Goal: Task Accomplishment & Management: Use online tool/utility

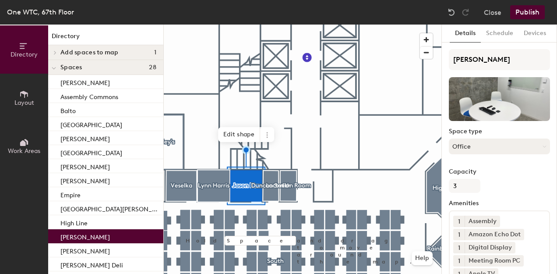
click at [481, 146] on button "Office" at bounding box center [499, 146] width 101 height 16
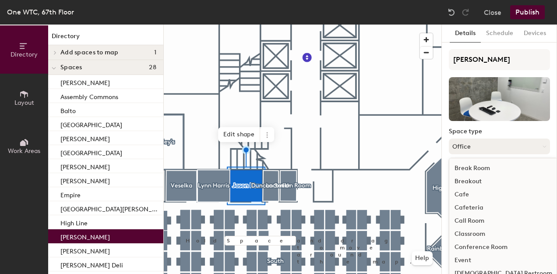
click at [481, 146] on button "Office" at bounding box center [499, 146] width 101 height 16
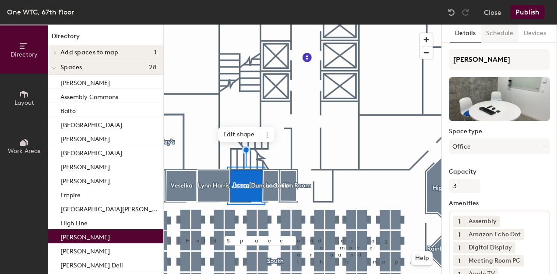
click at [496, 35] on button "Schedule" at bounding box center [500, 34] width 38 height 18
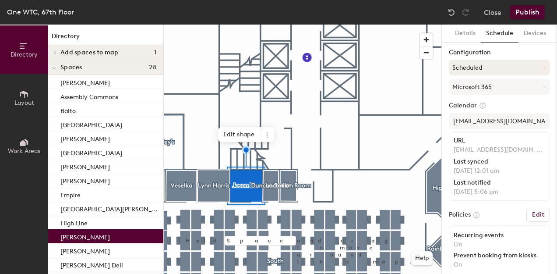
click at [491, 64] on button "Scheduled" at bounding box center [499, 68] width 101 height 16
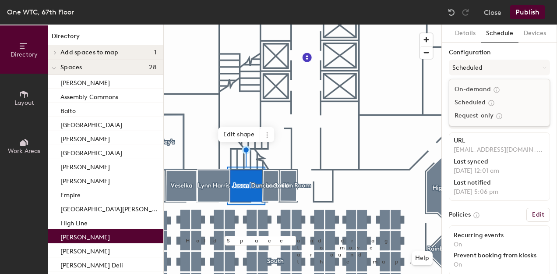
click at [478, 90] on div "On-demand" at bounding box center [499, 89] width 100 height 13
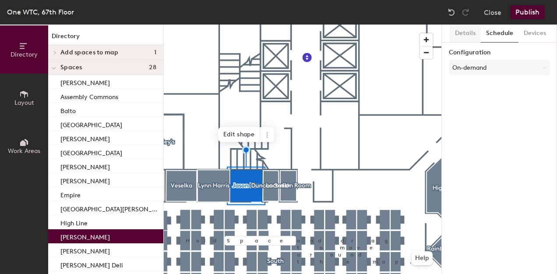
click at [471, 31] on button "Details" at bounding box center [465, 34] width 31 height 18
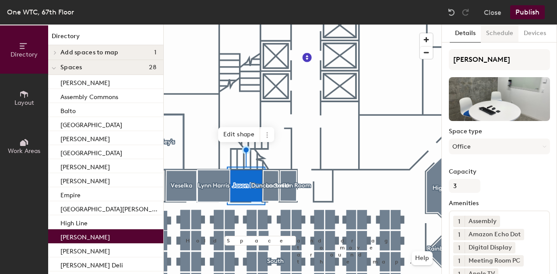
click at [502, 33] on button "Schedule" at bounding box center [500, 34] width 38 height 18
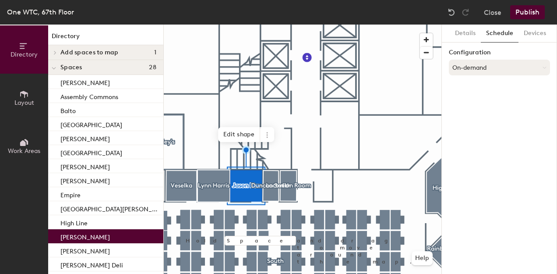
click at [498, 67] on button "On-demand" at bounding box center [499, 68] width 101 height 16
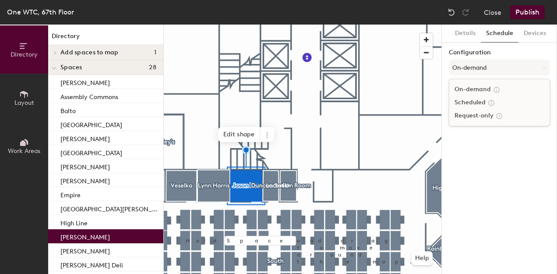
click at [486, 102] on div at bounding box center [491, 103] width 10 height 10
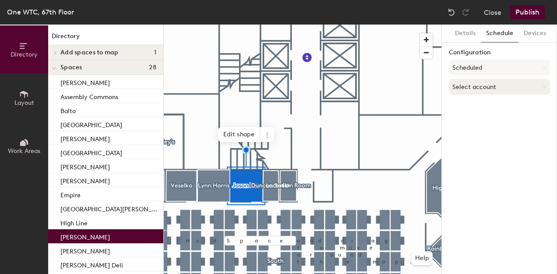
click at [484, 88] on button "Select account" at bounding box center [499, 87] width 101 height 16
click at [486, 68] on button "Scheduled" at bounding box center [499, 68] width 101 height 16
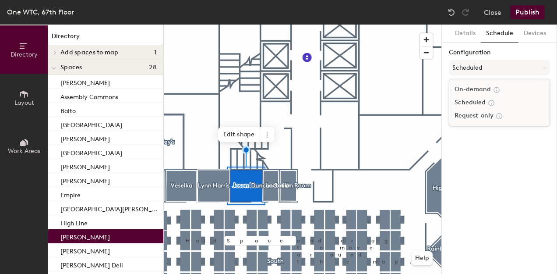
click at [480, 88] on div "On-demand" at bounding box center [499, 89] width 100 height 13
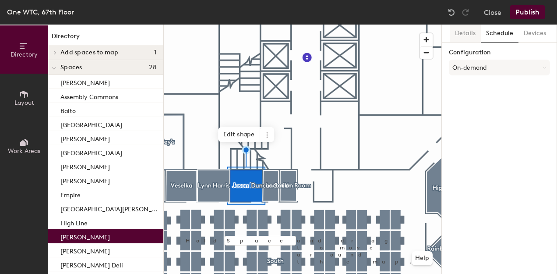
click at [460, 33] on button "Details" at bounding box center [465, 34] width 31 height 18
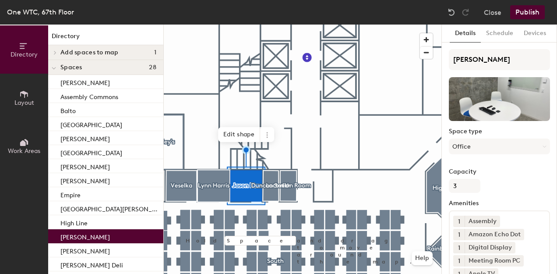
click at [524, 8] on button "Publish" at bounding box center [527, 12] width 35 height 14
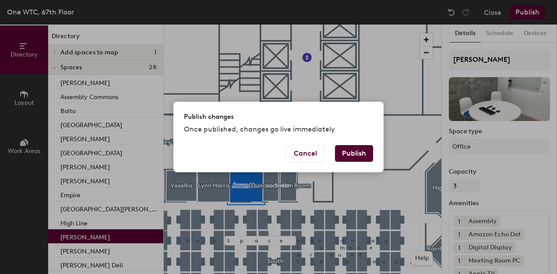
click at [343, 151] on button "Publish" at bounding box center [354, 153] width 38 height 17
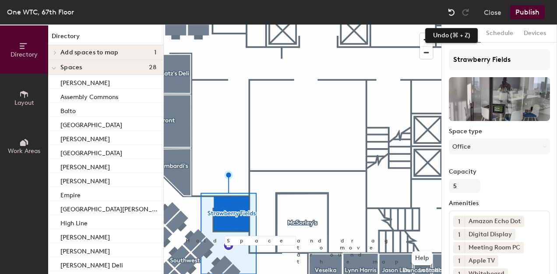
click at [452, 14] on img at bounding box center [451, 12] width 9 height 9
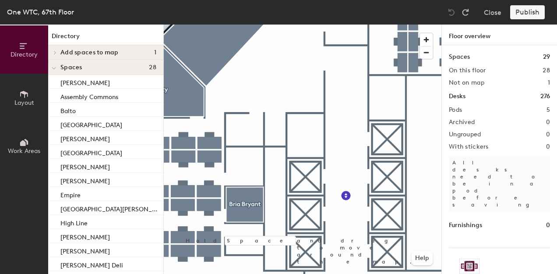
click at [30, 91] on button "Layout" at bounding box center [24, 98] width 48 height 48
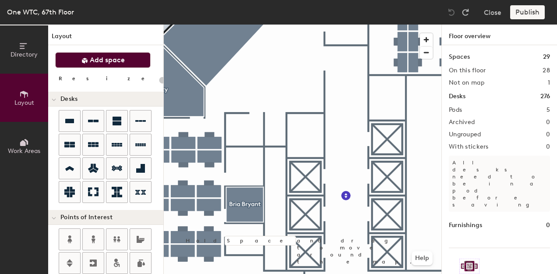
click at [112, 54] on button "Add space" at bounding box center [102, 60] width 95 height 16
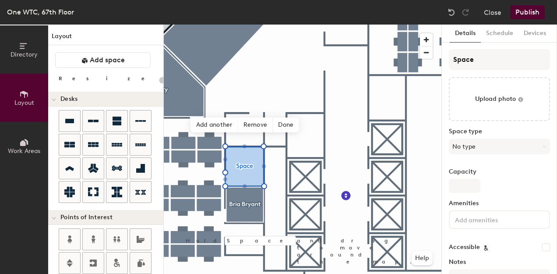
type input "20"
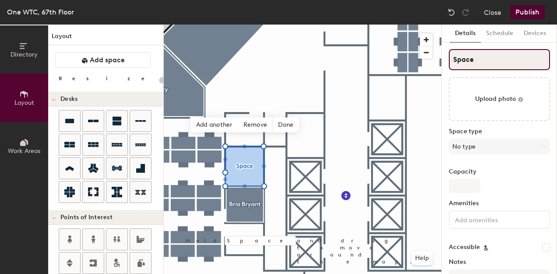
click at [490, 60] on input "Space" at bounding box center [499, 59] width 101 height 21
type input "S"
type input "20"
type input "SP"
type input "20"
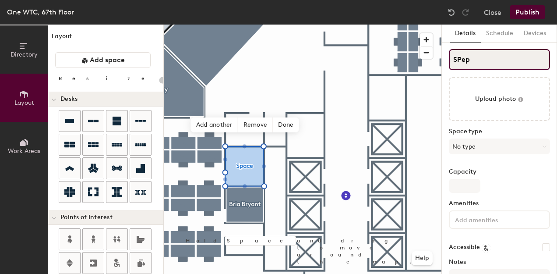
type input "SPepe"
type input "20"
type input "SPepe"
type input "20"
type input "SPep"
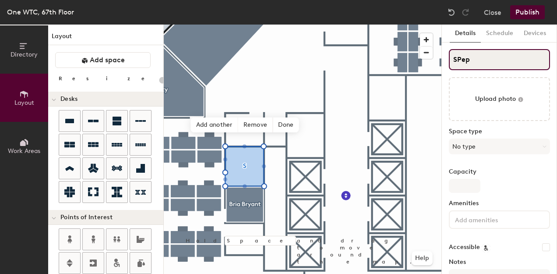
type input "20"
type input "SP"
type input "20"
type input "S"
type input "20"
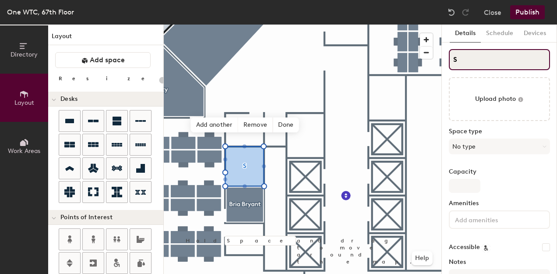
type input "S"
type input "20"
type input "SPele"
type input "20"
type input "SPel"
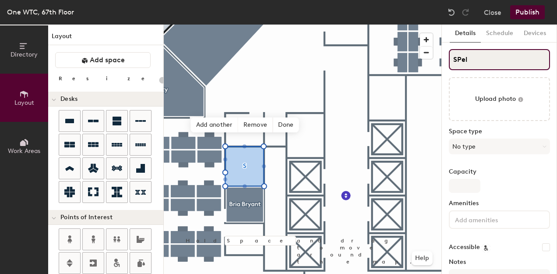
type input "20"
type input "SP"
type input "20"
type input "S"
type input "20"
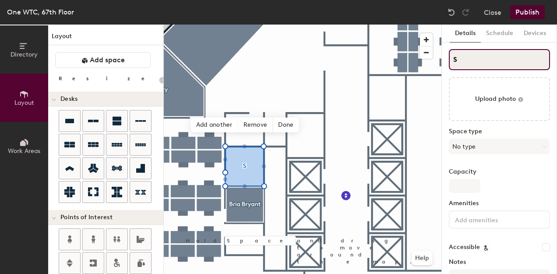
type input "S"
type input "20"
drag, startPoint x: 476, startPoint y: 58, endPoint x: 452, endPoint y: 62, distance: 24.8
click at [452, 62] on input "S" at bounding box center [499, 59] width 101 height 21
type input "Pe;e"
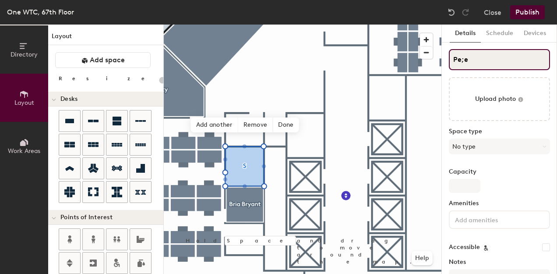
type input "20"
type input "Pe;"
type input "20"
type input "Pe"
type input "20"
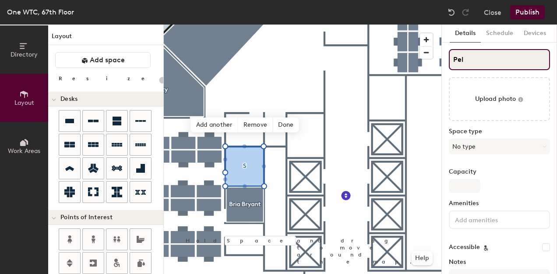
type input "Pele"
type input "20"
type input "Pele"
type input "20"
click at [491, 61] on input "Pele" at bounding box center [499, 59] width 101 height 21
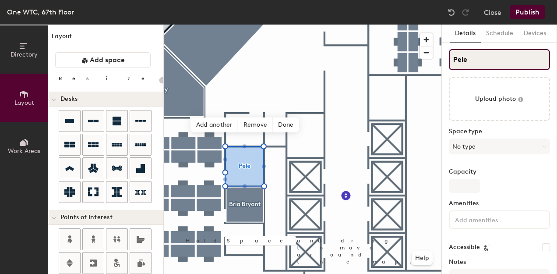
type input "Pele C"
type input "20"
type input "Pele Cor"
type input "20"
type input "Pele Cort"
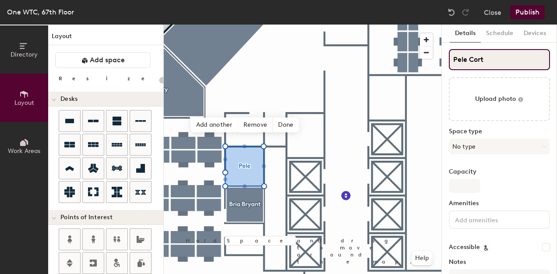
type input "20"
type input "Pele Corti"
type input "20"
type input "Pele Cortizo"
type input "20"
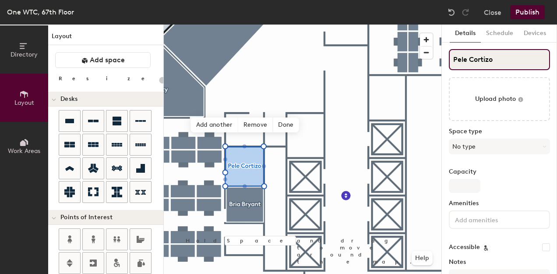
type input "Pele Cortizo-"
type input "20"
type input "Pele Cortizo-B"
type input "20"
type input "Pele [PERSON_NAME]"
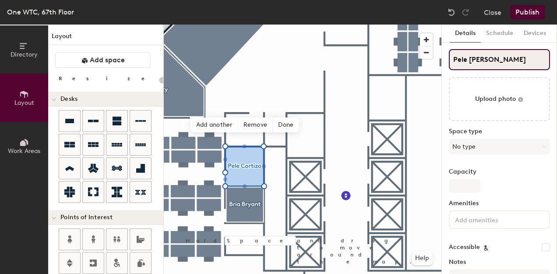
type input "20"
type input "Pele [PERSON_NAME]"
type input "20"
type input "[PERSON_NAME]"
type input "20"
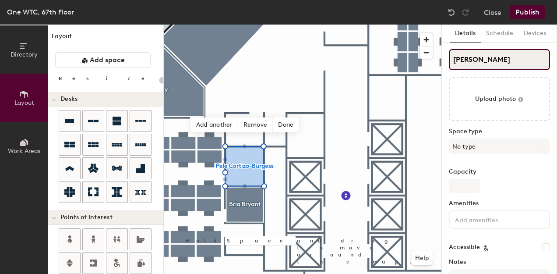
type input "[PERSON_NAME]"
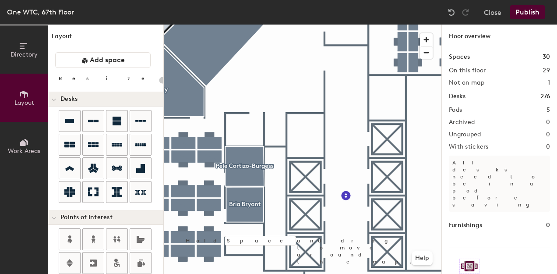
click at [519, 12] on button "Publish" at bounding box center [527, 12] width 35 height 14
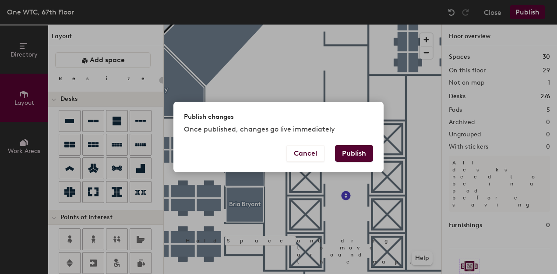
click at [364, 158] on button "Publish" at bounding box center [354, 153] width 38 height 17
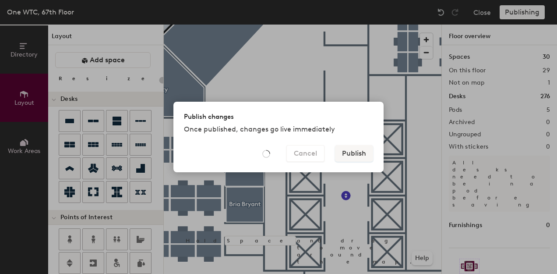
type input "20"
